Goal: Task Accomplishment & Management: Use online tool/utility

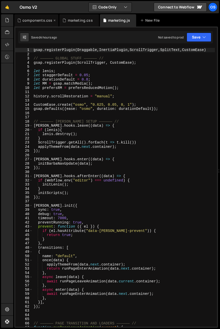
click at [39, 20] on div "components.css" at bounding box center [37, 20] width 30 height 5
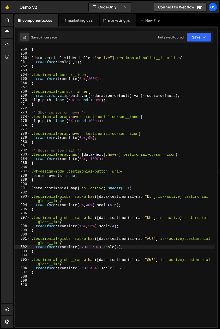
scroll to position [1197, 0]
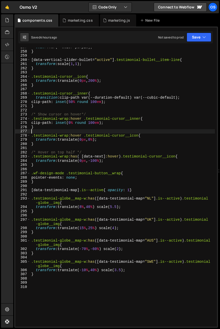
click at [64, 132] on div "color : var(--color-purple) ; } [ data-vertical-slider-bullet = " active " ] .t…" at bounding box center [122, 188] width 184 height 287
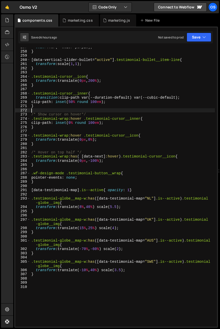
click at [56, 109] on div "color : var(--color-purple) ; } [ data-vertical-slider-bullet = " active " ] .t…" at bounding box center [122, 188] width 184 height 287
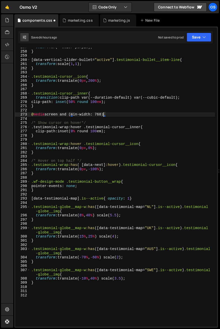
scroll to position [0, 5]
type textarea "@media screen and (min-width: 768px){"
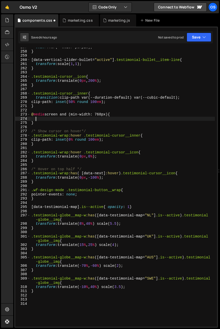
click at [58, 137] on div "color : var(--color-purple) ; } [ data-vertical-slider-bullet = " active " ] .t…" at bounding box center [122, 188] width 184 height 287
type textarea ".testimonial-wrap:hover .testimonial-cursor__inner{"
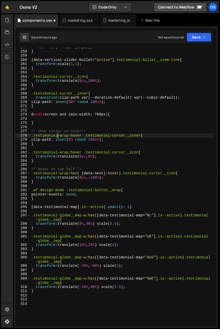
click at [86, 129] on div "color : var(--color-purple) ; } [ data-vertical-slider-bullet = " active " ] .t…" at bounding box center [122, 188] width 184 height 287
click at [50, 141] on div "color : var(--color-purple) ; } [ data-vertical-slider-bullet = " active " ] .t…" at bounding box center [122, 188] width 184 height 287
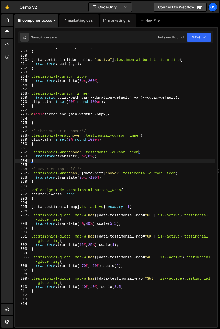
click at [41, 160] on div "color : var(--color-purple) ; } [ data-vertical-slider-bullet = " active " ] .t…" at bounding box center [122, 188] width 184 height 287
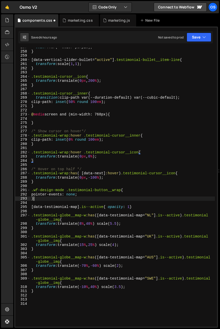
click at [49, 198] on div "color : var(--color-purple) ; } [ data-vertical-slider-bullet = " active " ] .t…" at bounding box center [122, 188] width 184 height 287
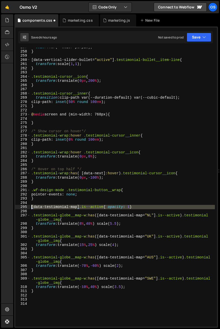
drag, startPoint x: 108, startPoint y: 209, endPoint x: 25, endPoint y: 205, distance: 82.7
click at [25, 205] on div "} 257 258 259 260 261 262 263 264 265 266 267 268 269 270 271 272 273 274 275 2…" at bounding box center [116, 187] width 202 height 279
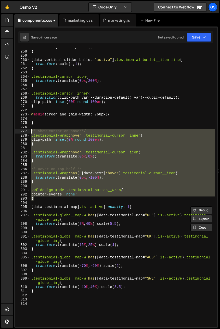
drag, startPoint x: 40, startPoint y: 198, endPoint x: 27, endPoint y: 131, distance: 67.9
click at [27, 131] on div "[data-testimonial-map].is--active{ opacity: 1} 257 258 259 260 261 262 263 264 …" at bounding box center [116, 187] width 202 height 279
type textarea "/* Show cursor on hover*/ .testimonial-wrap:hover .testimonial-cursor__inner{"
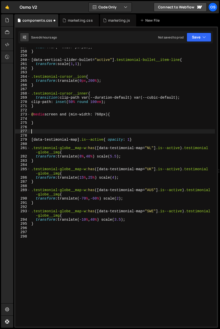
click at [33, 118] on div "color : var(--color-purple) ; } [ data-vertical-slider-bullet = " active " ] .t…" at bounding box center [122, 188] width 184 height 287
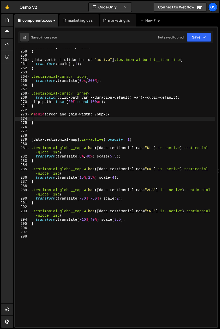
paste textarea "}"
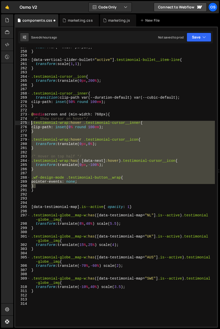
drag, startPoint x: 42, startPoint y: 184, endPoint x: 29, endPoint y: 120, distance: 65.9
click at [29, 120] on div "} 257 258 259 260 261 262 263 264 265 266 267 268 269 270 271 272 273 274 275 2…" at bounding box center [116, 187] width 202 height 279
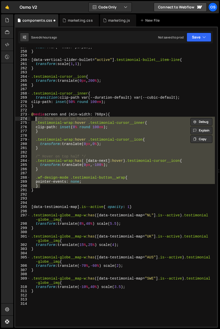
click at [57, 142] on div "color : var(--color-purple) ; } [ data-vertical-slider-bullet = " active " ] .t…" at bounding box center [122, 187] width 184 height 279
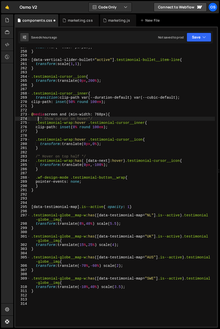
drag, startPoint x: 38, startPoint y: 119, endPoint x: 36, endPoint y: 134, distance: 15.1
click at [38, 119] on div "color : var(--color-purple) ; } [ data-vertical-slider-bullet = " active " ] .t…" at bounding box center [122, 188] width 184 height 287
click at [138, 131] on div "color : var(--color-purple) ; } [ data-vertical-slider-bullet = " active " ] .t…" at bounding box center [122, 188] width 184 height 287
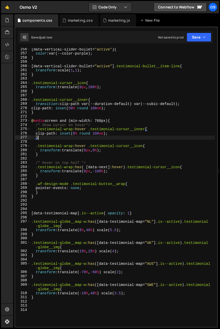
scroll to position [1159, 0]
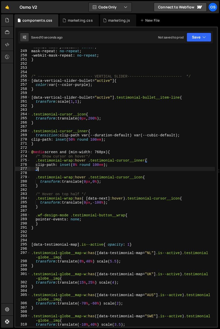
click at [45, 144] on div "-webkit-mask-position : center ; mask-repeat : no-repeat ; -webkit-mask-repeat …" at bounding box center [122, 188] width 184 height 287
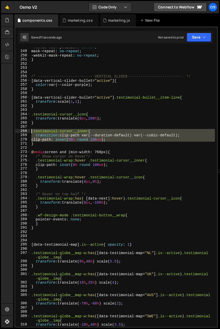
drag, startPoint x: 31, startPoint y: 143, endPoint x: 21, endPoint y: 129, distance: 17.4
click at [21, 129] on div "} 248 249 250 251 252 253 254 255 256 257 258 259 260 261 262 263 264 265 266 2…" at bounding box center [116, 187] width 202 height 279
click at [47, 142] on div "-webkit-mask-position : center ; mask-repeat : no-repeat ; -webkit-mask-repeat …" at bounding box center [122, 188] width 184 height 287
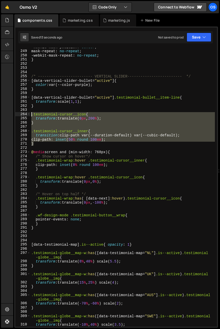
drag, startPoint x: 38, startPoint y: 138, endPoint x: 23, endPoint y: 116, distance: 27.5
click at [23, 116] on div "} 248 249 250 251 252 253 254 255 256 257 258 259 260 261 262 263 264 265 266 2…" at bounding box center [116, 187] width 202 height 279
type textarea ".testimonial-cursor__icon{ transform: translate(0px, 200%);"
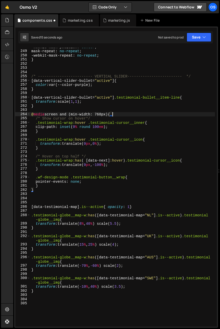
click at [122, 115] on div "-webkit-mask-position : center ; mask-repeat : no-repeat ; -webkit-mask-repeat …" at bounding box center [122, 188] width 184 height 287
type textarea "@media screen and (min-width: 768px){"
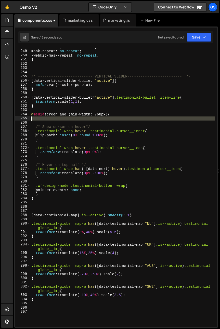
click at [24, 118] on div "265" at bounding box center [22, 118] width 15 height 4
click at [32, 118] on div "-webkit-mask-position : center ; mask-repeat : no-repeat ; -webkit-mask-repeat …" at bounding box center [122, 187] width 184 height 279
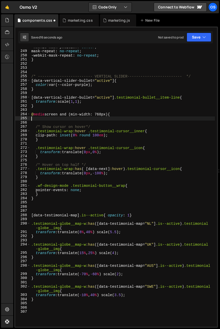
paste textarea "}"
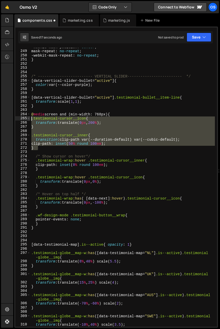
drag, startPoint x: 31, startPoint y: 134, endPoint x: 29, endPoint y: 120, distance: 14.2
click at [29, 120] on div "} 248 249 250 251 252 253 254 255 256 257 258 259 260 261 262 263 264 265 266 2…" at bounding box center [116, 187] width 202 height 279
type textarea ".testimonial-cursor__icon{ transform: translate(0px, 200%);"
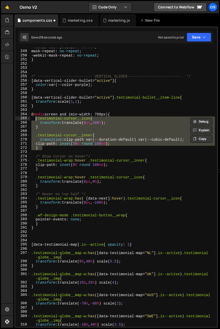
click at [82, 133] on div "-webkit-mask-position : center ; mask-repeat : no-repeat ; -webkit-mask-repeat …" at bounding box center [122, 187] width 184 height 279
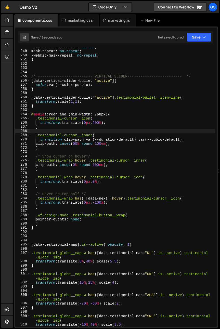
click at [93, 129] on div "-webkit-mask-position : center ; mask-repeat : no-repeat ; -webkit-mask-repeat …" at bounding box center [122, 188] width 184 height 287
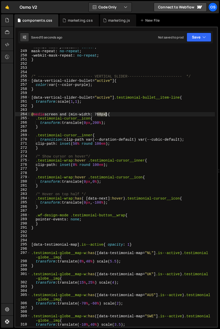
drag, startPoint x: 97, startPoint y: 114, endPoint x: 104, endPoint y: 117, distance: 7.6
click at [105, 116] on div "-webkit-mask-position : center ; mask-repeat : no-repeat ; -webkit-mask-repeat …" at bounding box center [122, 188] width 184 height 287
click at [104, 115] on div "-webkit-mask-position : center ; mask-repeat : no-repeat ; -webkit-mask-repeat …" at bounding box center [122, 187] width 184 height 279
drag, startPoint x: 103, startPoint y: 113, endPoint x: 98, endPoint y: 117, distance: 6.6
click at [97, 115] on div "-webkit-mask-position : center ; mask-repeat : no-repeat ; -webkit-mask-repeat …" at bounding box center [122, 188] width 184 height 287
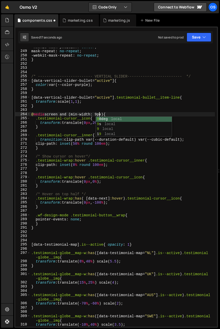
scroll to position [0, 5]
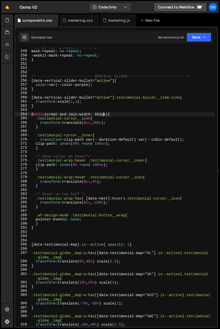
type textarea "@media screen and (min-width: 992px){"
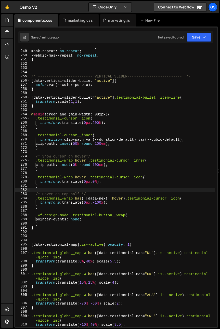
click at [89, 191] on div "-webkit-mask-position : center ; mask-repeat : no-repeat ; -webkit-mask-repeat …" at bounding box center [122, 188] width 184 height 287
click at [88, 162] on div "-webkit-mask-position : center ; mask-repeat : no-repeat ; -webkit-mask-repeat …" at bounding box center [122, 188] width 184 height 287
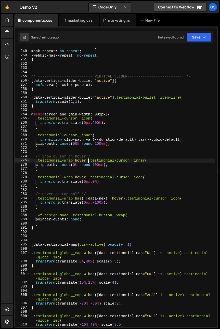
click at [65, 127] on div "-webkit-mask-position : center ; mask-repeat : no-repeat ; -webkit-mask-repeat …" at bounding box center [122, 188] width 184 height 287
type textarea "}"
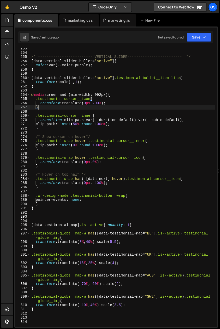
scroll to position [1179, 0]
click at [42, 217] on div "/* ------------------------- VERTICAL SLIDER------------------------- */ [ data…" at bounding box center [122, 189] width 184 height 287
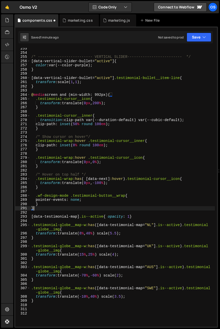
click at [67, 208] on div "/* ------------------------- VERTICAL SLIDER------------------------- */ [ data…" at bounding box center [122, 189] width 184 height 287
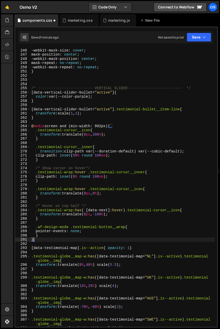
scroll to position [1147, 0]
click at [105, 155] on div "mask-size : cover ; -webkit-mask-size : cover ; mask-position : center ; -webki…" at bounding box center [122, 187] width 184 height 287
type textarea "clip-path: inset(50% round 100em);"
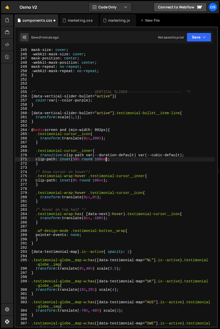
scroll to position [1144, 0]
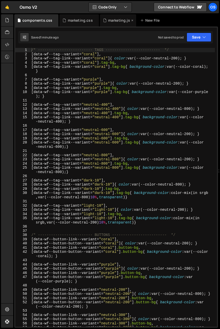
click at [114, 25] on div "marketing.js" at bounding box center [118, 20] width 36 height 12
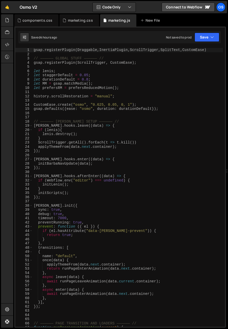
type textarea "gsap.registerPlugin(Draggable,InertiaPlugin,ScrollTrigger,SplitText,CustomEase)"
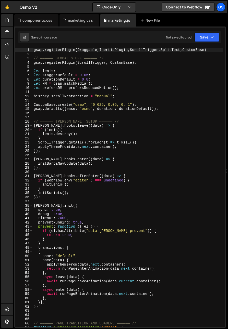
click at [32, 126] on div "19" at bounding box center [23, 126] width 17 height 4
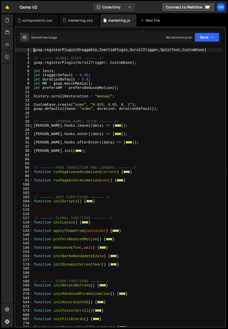
click at [31, 127] on span at bounding box center [31, 126] width 3 height 4
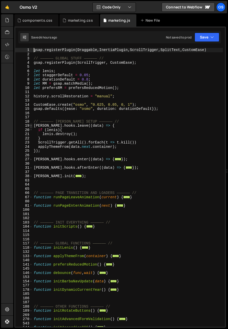
click at [31, 127] on span at bounding box center [31, 126] width 3 height 4
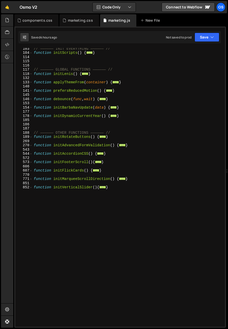
scroll to position [133, 0]
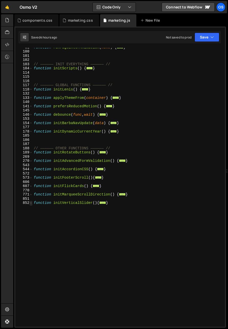
click at [31, 203] on span at bounding box center [31, 203] width 3 height 4
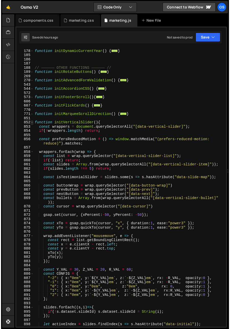
scroll to position [262, 0]
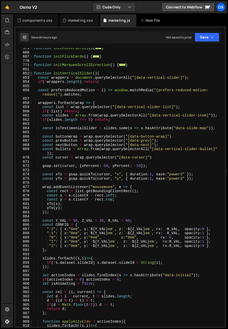
click at [32, 204] on div "881" at bounding box center [23, 204] width 17 height 4
drag, startPoint x: 123, startPoint y: 183, endPoint x: 108, endPoint y: 186, distance: 15.0
click at [123, 183] on div "function initFooterScroll ( ) { ... } function initFlickCards ( ) { ... } funct…" at bounding box center [128, 189] width 190 height 287
click at [0, 150] on html "Projects Community Library Blog Os Your current team is Osmo Projects Your Team…" at bounding box center [114, 164] width 228 height 329
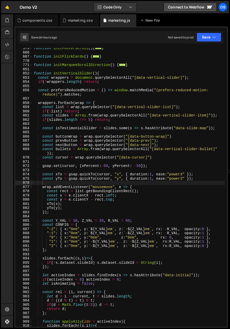
type textarea "const bullets = Array.from(wrap.querySelectorAll("[data-vertical-slider-bullet]…"
click at [53, 153] on div "function initFooterScroll ( ) { ... } function initFlickCards ( ) { ... } funct…" at bounding box center [129, 189] width 192 height 287
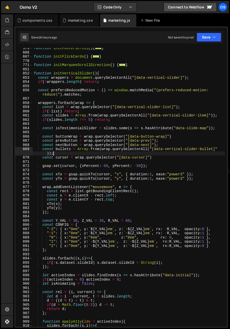
click at [53, 126] on div "function initFooterScroll ( ) { ... } function initFlickCards ( ) { ... } funct…" at bounding box center [129, 189] width 192 height 287
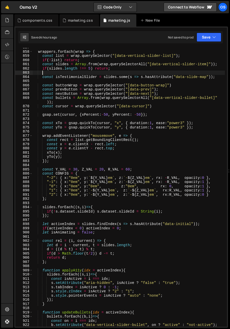
scroll to position [317, 0]
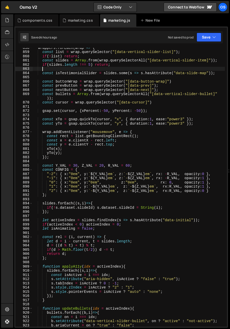
click at [148, 165] on div "wrappers . forEach ( wrap => { const list = wrap . querySelector ( "[data-verti…" at bounding box center [129, 189] width 192 height 287
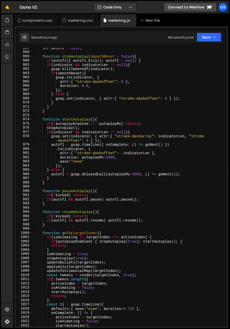
scroll to position [817, 0]
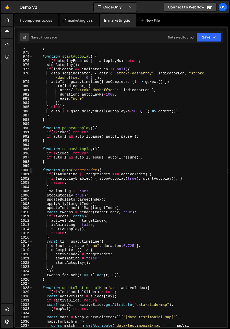
click at [32, 169] on span at bounding box center [31, 170] width 3 height 4
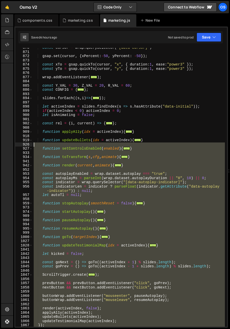
scroll to position [231, 0]
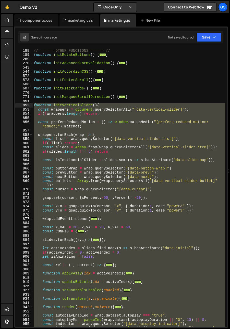
drag, startPoint x: 51, startPoint y: 216, endPoint x: 26, endPoint y: 105, distance: 113.4
click at [26, 105] on div "const Y_VAL = 30, Z_VAL = 20, R_VAL = 60; 187 188 189 269 270 543 544 572 573 6…" at bounding box center [120, 187] width 211 height 279
type textarea "function initVerticalSlider(){ const wrappers = document.querySelectorAll("[dat…"
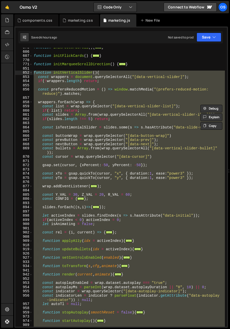
scroll to position [263, 0]
click at [45, 168] on div "function initFooterScroll ( ) { ... } function initFlickCards ( ) { ... } funct…" at bounding box center [129, 187] width 192 height 279
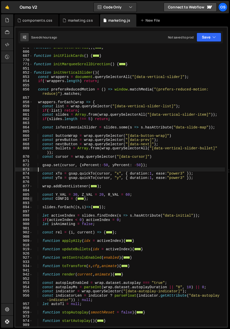
click at [32, 198] on span at bounding box center [31, 199] width 3 height 4
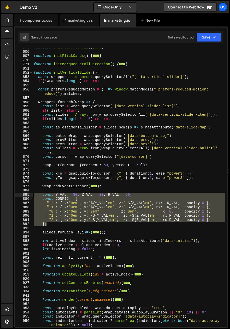
drag, startPoint x: 50, startPoint y: 224, endPoint x: 18, endPoint y: 194, distance: 43.6
click at [18, 194] on div "573 606 607 770 771 851 852 853 854 855 856 857 858 859 860 861 862 863 864 865…" at bounding box center [120, 187] width 211 height 279
paste textarea "let CONFIG = buildConfig();"
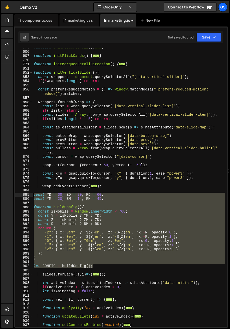
drag, startPoint x: 94, startPoint y: 264, endPoint x: 25, endPoint y: 195, distance: 97.7
click at [25, 195] on div "let CONFIG = buildConfig(); 573 606 607 770 771 851 852 853 854 855 856 857 858…" at bounding box center [120, 187] width 211 height 279
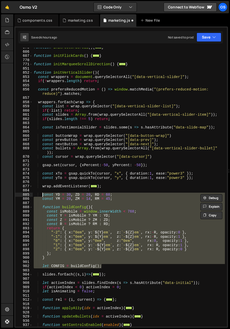
click at [81, 209] on div "function initFooterScroll ( ) { ... } function initFlickCards ( ) { ... } funct…" at bounding box center [129, 187] width 192 height 279
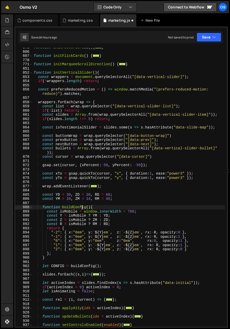
click at [125, 196] on div "function initFooterScroll ( ) { ... } function initFlickCards ( ) { ... } funct…" at bounding box center [129, 188] width 192 height 287
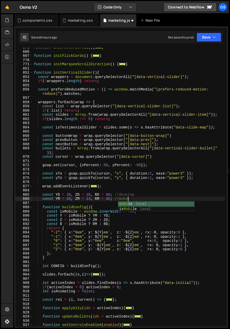
scroll to position [0, 7]
click at [95, 201] on div "function initFooterScroll ( ) { ... } function initFlickCards ( ) { ... } funct…" at bounding box center [129, 188] width 192 height 287
click at [83, 209] on div "function initFooterScroll ( ) { ... } function initFlickCards ( ) { ... } funct…" at bounding box center [129, 188] width 192 height 287
type textarea "function buildConfig(){"
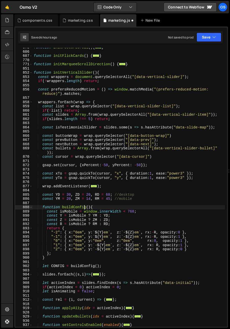
scroll to position [0, 4]
click at [99, 208] on div "function initFooterScroll ( ) { ... } function initFlickCards ( ) { ... } funct…" at bounding box center [129, 188] width 192 height 287
click at [109, 205] on div "function initFooterScroll ( ) { ... } function initFlickCards ( ) { ... } funct…" at bounding box center [129, 188] width 192 height 287
click at [76, 203] on div "function initFooterScroll ( ) { ... } function initFlickCards ( ) { ... } funct…" at bounding box center [129, 188] width 192 height 287
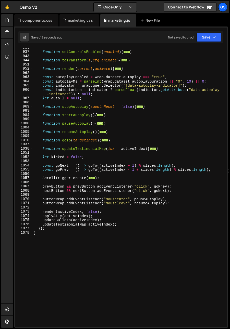
scroll to position [569, 0]
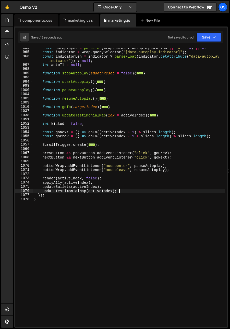
click at [132, 191] on div "const autoplayMs = parseInt ( wrap . dataset . autoplayDuration || "0" , 10 ) |…" at bounding box center [129, 189] width 192 height 287
type textarea "updateTestimonialMap(activeIndex);"
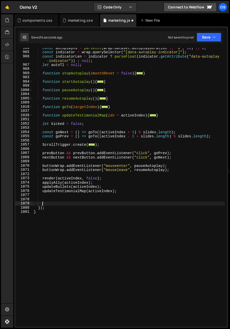
click at [48, 197] on div "const autoplayMs = parseInt ( wrap . dataset . autoplayDuration || "0" , 10 ) |…" at bounding box center [129, 189] width 192 height 287
paste textarea "window.addEventListener("resize", handleResize);"
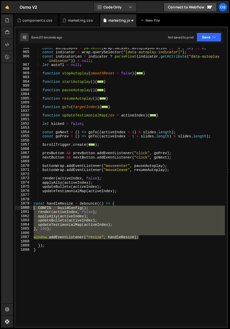
drag, startPoint x: 124, startPoint y: 234, endPoint x: -6, endPoint y: 205, distance: 133.0
click at [0, 205] on html "Projects Community Library Blog Os Your current team is Osmo Projects Your Team…" at bounding box center [115, 164] width 230 height 329
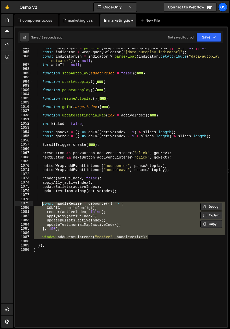
click at [77, 209] on div "const autoplayMs = parseInt ( wrap . dataset . autoplayDuration || "0" , 10 ) |…" at bounding box center [129, 187] width 192 height 279
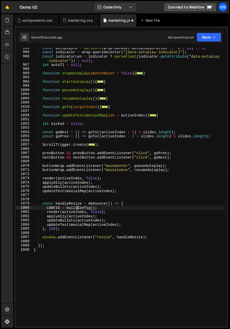
click at [128, 238] on div "const autoplayMs = parseInt ( wrap . dataset . autoplayDuration || "0" , 10 ) |…" at bounding box center [129, 189] width 192 height 287
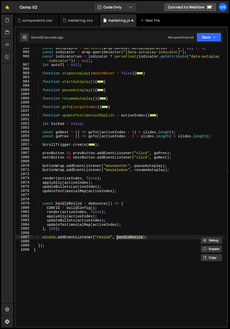
click at [95, 204] on div "const autoplayMs = parseInt ( wrap . dataset . autoplayDuration || "0" , 10 ) |…" at bounding box center [129, 189] width 192 height 287
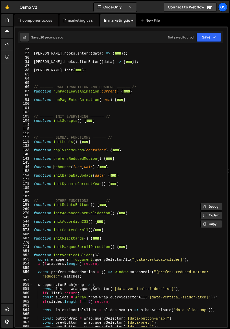
scroll to position [0, 0]
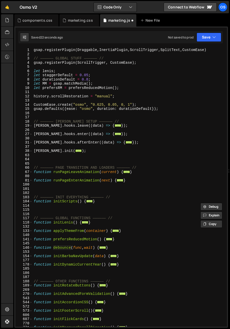
click at [33, 248] on div "gsap . registerPlugin ( Draggable , InertiaPlugin , ScrollTrigger , SplitText ,…" at bounding box center [129, 191] width 192 height 287
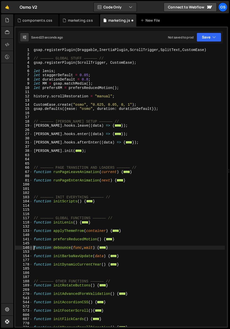
click at [32, 248] on span at bounding box center [31, 248] width 3 height 4
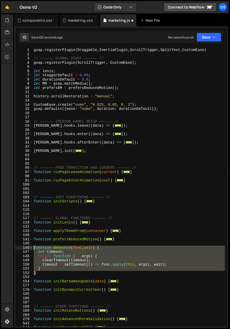
drag, startPoint x: 41, startPoint y: 273, endPoint x: 30, endPoint y: 246, distance: 29.6
click at [30, 246] on div "function debounce(func, wait) { 1 2 3 4 5 6 7 8 9 10 11 12 13 14 15 16 17 18 19…" at bounding box center [120, 187] width 211 height 279
click at [147, 85] on div "gsap . registerPlugin ( Draggable , InertiaPlugin , ScrollTrigger , SplitText ,…" at bounding box center [129, 191] width 192 height 287
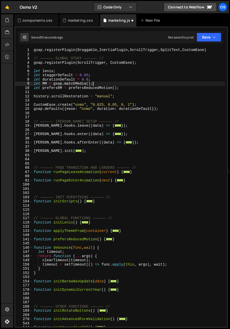
click at [143, 87] on div "gsap . registerPlugin ( Draggable , InertiaPlugin , ScrollTrigger , SplitText ,…" at bounding box center [129, 191] width 192 height 287
type textarea "let prefersRM = prefersReducedMotion();"
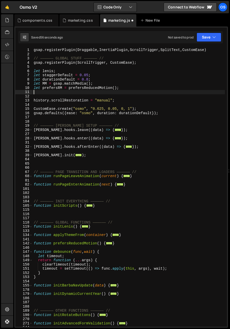
paste textarea "let prevWidth = window.innerWidth;"
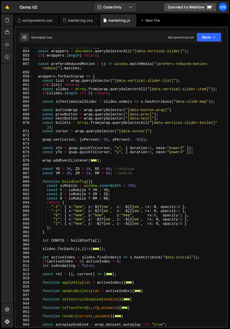
scroll to position [585, 0]
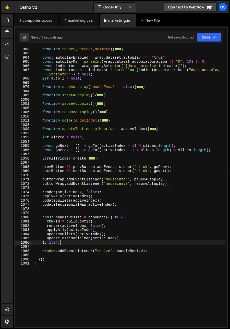
click at [67, 242] on div "function render ( current , animate ) { ... } const autoplayEnabled = wrap . da…" at bounding box center [129, 190] width 192 height 287
type textarea "}, 150);"
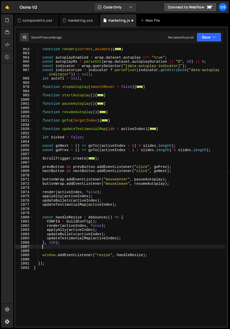
scroll to position [0, 0]
paste textarea "}, 150));"
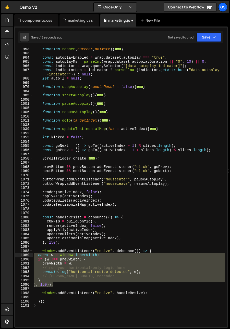
drag, startPoint x: 62, startPoint y: 286, endPoint x: 23, endPoint y: 256, distance: 48.8
click at [23, 256] on div "}, 150)); 953 963 964 965 966 967 968 969 970 984 985 1000 1001 1005 1006 1010 …" at bounding box center [120, 187] width 211 height 279
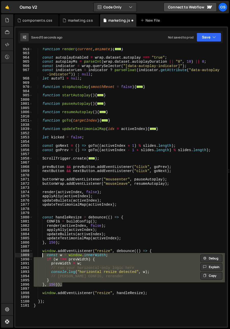
click at [72, 243] on div "function render ( current , animate ) { ... } const autoplayEnabled = wrap . da…" at bounding box center [129, 190] width 192 height 287
type textarea "}, 150);"
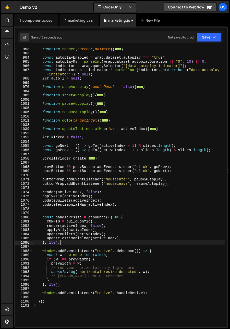
click at [62, 214] on div "function render ( current , animate ) { ... } const autoplayEnabled = wrap . da…" at bounding box center [129, 190] width 192 height 287
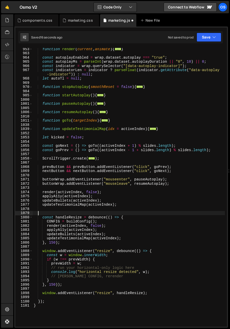
scroll to position [0, 0]
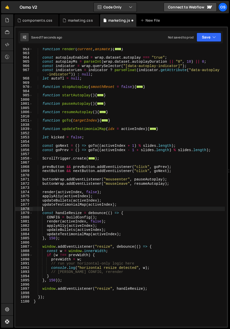
click at [70, 213] on div "function render ( current , animate ) { ... } const autoplayEnabled = wrap . da…" at bounding box center [129, 190] width 192 height 287
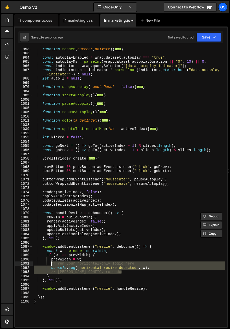
drag, startPoint x: 127, startPoint y: 271, endPoint x: 52, endPoint y: 265, distance: 75.4
click at [52, 265] on div "function render ( current , animate ) { ... } const autoplayEnabled = wrap . da…" at bounding box center [129, 190] width 192 height 287
paste textarea "handleResize"
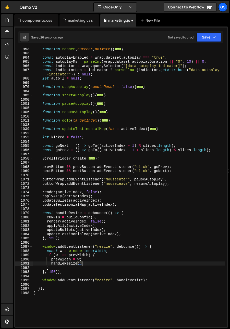
scroll to position [0, 3]
click at [40, 281] on div "function render ( current , animate ) { ... } const autoplayEnabled = wrap . da…" at bounding box center [129, 190] width 192 height 287
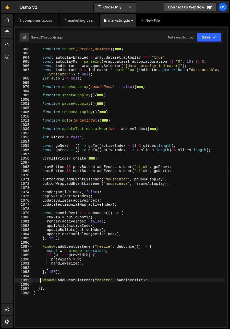
click at [45, 280] on div "function render ( current , animate ) { ... } const autoplayEnabled = wrap . da…" at bounding box center [129, 190] width 192 height 287
type textarea "window.addEventListener("resize", handleResize);"
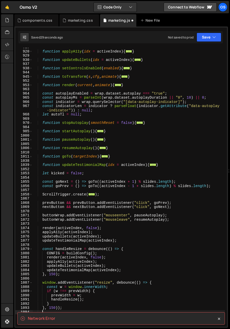
scroll to position [563, 0]
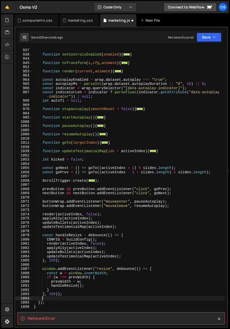
click at [95, 269] on div "function updateBullets ( idx = activeIndex ) { ... } function setControlsEnable…" at bounding box center [129, 187] width 192 height 287
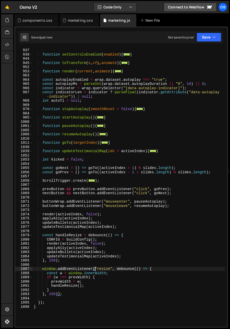
click at [99, 219] on div "function updateBullets ( idx = activeIndex ) { ... } function setControlsEnable…" at bounding box center [129, 187] width 192 height 287
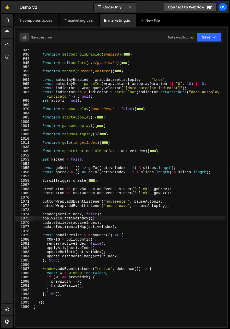
drag, startPoint x: 77, startPoint y: 291, endPoint x: 75, endPoint y: 294, distance: 3.2
click at [77, 291] on div "function updateBullets ( idx = activeIndex ) { ... } function setControlsEnable…" at bounding box center [129, 187] width 192 height 287
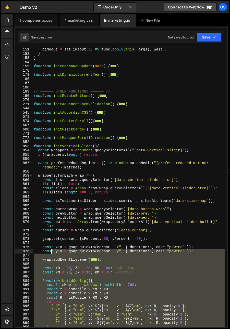
scroll to position [219, 0]
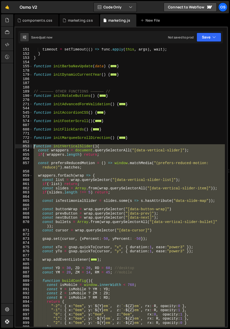
drag, startPoint x: 58, startPoint y: 307, endPoint x: 24, endPoint y: 146, distance: 164.8
click at [24, 146] on div "} 151 152 153 154 155 178 179 186 187 188 189 190 270 271 544 545 573 574 607 6…" at bounding box center [120, 187] width 211 height 279
type textarea "function initVerticalSlider(){ const wrappers = document.querySelectorAll("[dat…"
click at [220, 4] on div "Os" at bounding box center [222, 7] width 9 height 9
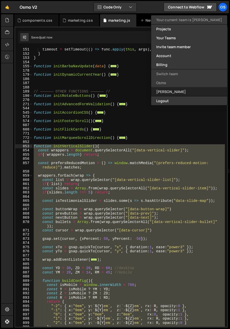
click at [183, 94] on link "[PERSON_NAME]" at bounding box center [189, 91] width 76 height 9
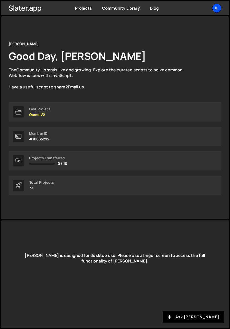
click at [219, 10] on div "Il" at bounding box center [216, 8] width 9 height 9
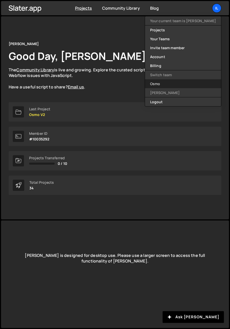
click at [177, 83] on link "Osmo" at bounding box center [183, 83] width 76 height 9
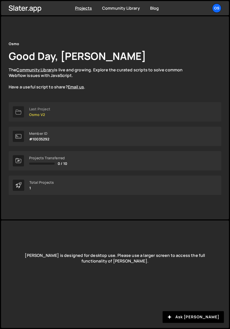
click at [38, 116] on p "Osmo V2" at bounding box center [39, 115] width 21 height 4
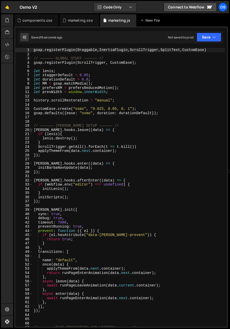
type textarea "gsap.registerPlugin(Draggable,InertiaPlugin,ScrollTrigger,SplitText,CustomEase)"
click at [30, 129] on span at bounding box center [31, 130] width 3 height 4
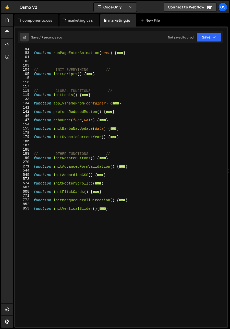
scroll to position [153, 0]
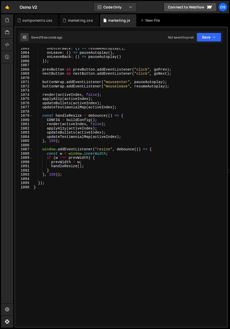
scroll to position [1204, 0]
click at [90, 178] on div "onEnterBack : ( ) => resumeAutoplay ( ) , onLeave : ( ) => pauseAutoplay ( ) , …" at bounding box center [129, 189] width 192 height 287
click at [101, 158] on div "onEnterBack : ( ) => resumeAutoplay ( ) , onLeave : ( ) => pauseAutoplay ( ) , …" at bounding box center [129, 189] width 192 height 287
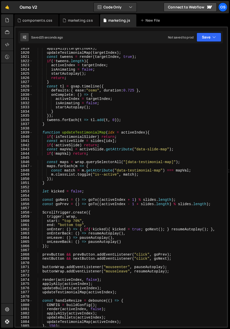
scroll to position [924, 0]
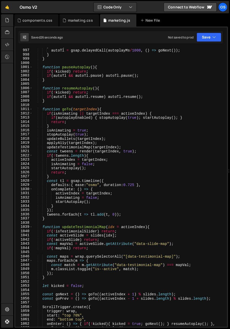
type textarea "function goTo(targetIndex){"
click at [33, 108] on div "} else { autoTl = gsap . delayedCall ( autoplayMs / 1000 , ( ) => goNext ( )) ;…" at bounding box center [129, 187] width 192 height 287
click at [32, 110] on span at bounding box center [31, 109] width 3 height 4
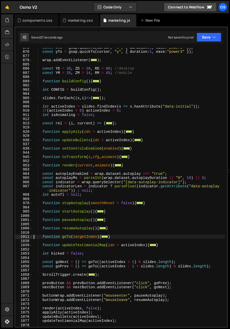
scroll to position [387, 0]
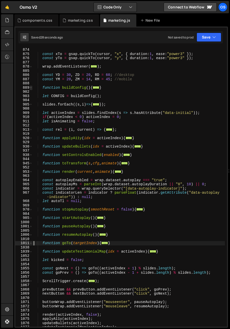
click at [30, 86] on span at bounding box center [31, 88] width 3 height 4
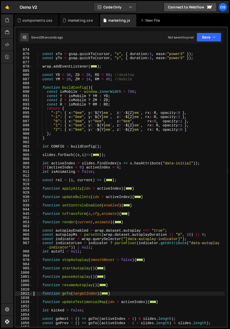
click at [123, 85] on div "const xTo = gsap . quickTo ( cursor , "x" , { duration : 1 , ease : "power3" })…" at bounding box center [129, 191] width 192 height 287
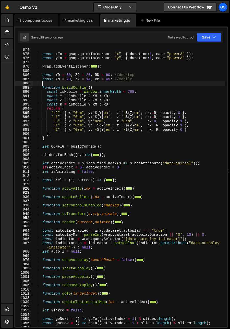
click at [114, 79] on div "const xTo = gsap . quickTo ( cursor , "x" , { duration : 1 , ease : "power3" })…" at bounding box center [129, 191] width 192 height 287
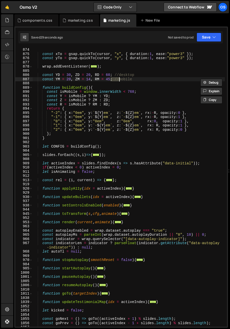
click at [124, 78] on div "const xTo = gsap . quickTo ( cursor , "x" , { duration : 1 , ease : "power3" })…" at bounding box center [129, 191] width 192 height 287
click at [159, 88] on div "const xTo = gsap . quickTo ( cursor , "x" , { duration : 1 , ease : "power3" })…" at bounding box center [129, 191] width 192 height 287
click at [69, 80] on div "const xTo = gsap . quickTo ( cursor , "x" , { duration : 1 , ease : "power3" })…" at bounding box center [129, 191] width 192 height 287
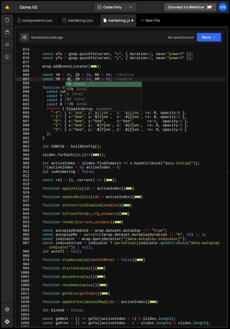
click at [93, 79] on div "const xTo = gsap . quickTo ( cursor , "x" , { duration : 1 , ease : "power3" })…" at bounding box center [129, 191] width 192 height 287
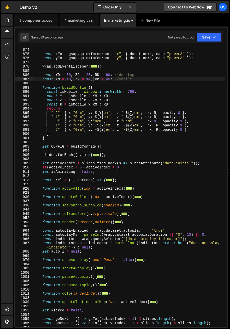
click at [89, 79] on div "const xTo = gsap . quickTo ( cursor , "x" , { duration : 1 , ease : "power3" })…" at bounding box center [129, 191] width 192 height 287
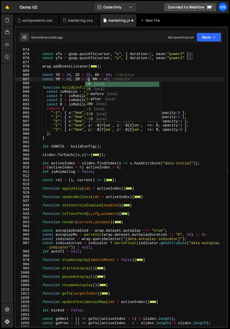
scroll to position [0, 4]
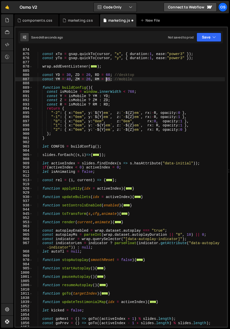
drag, startPoint x: 109, startPoint y: 79, endPoint x: 105, endPoint y: 79, distance: 3.9
click at [105, 79] on div "const xTo = gsap . quickTo ( cursor , "x" , { duration : 1 , ease : "power3" })…" at bounding box center [129, 191] width 192 height 287
click at [125, 78] on div "const xTo = gsap . quickTo ( cursor , "x" , { duration : 1 , ease : "power3" })…" at bounding box center [129, 191] width 192 height 287
click at [106, 80] on div "const xTo = gsap . quickTo ( cursor , "x" , { duration : 1 , ease : "power3" })…" at bounding box center [129, 191] width 192 height 287
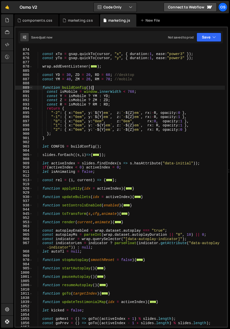
drag, startPoint x: 95, startPoint y: 87, endPoint x: 121, endPoint y: 81, distance: 26.8
click at [96, 87] on div "const xTo = gsap . quickTo ( cursor , "x" , { duration : 1 , ease : "power3" })…" at bounding box center [129, 191] width 192 height 287
type textarea "function buildConfig(){"
